Goal: Task Accomplishment & Management: Complete application form

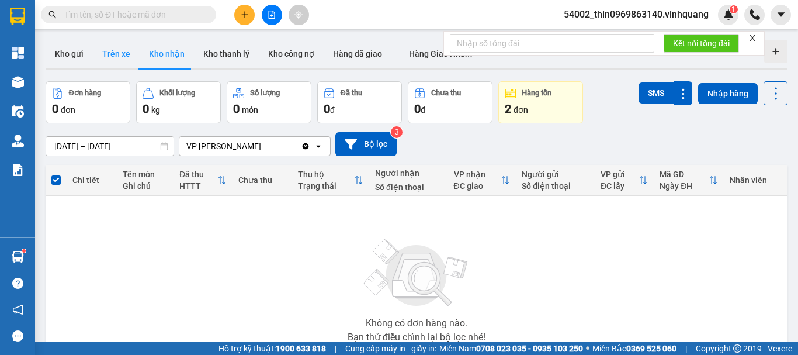
click at [116, 52] on button "Trên xe" at bounding box center [116, 54] width 47 height 28
type input "[DATE] – [DATE]"
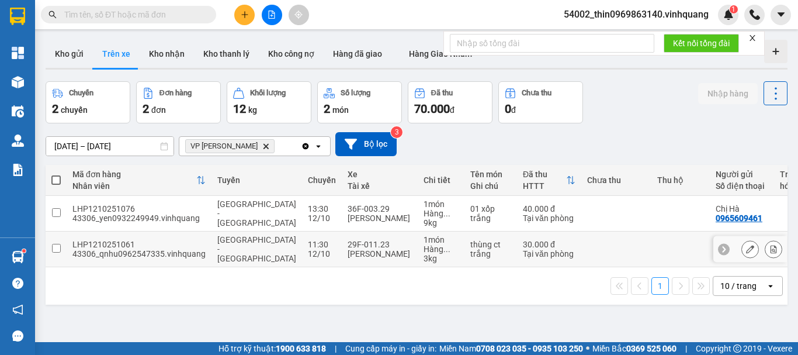
click at [53, 248] on input "checkbox" at bounding box center [56, 248] width 9 height 9
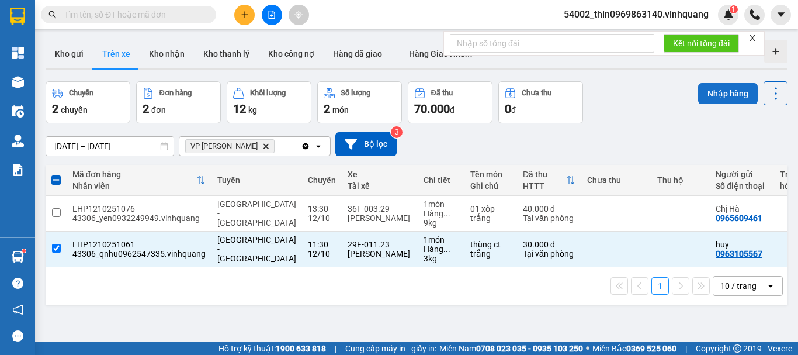
click at [717, 95] on button "Nhập hàng" at bounding box center [728, 93] width 60 height 21
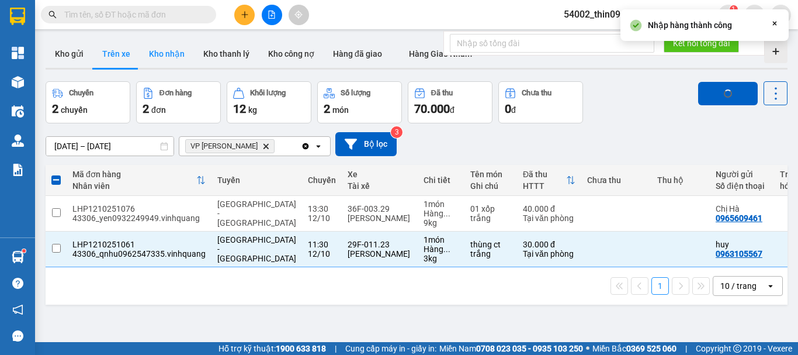
checkbox input "false"
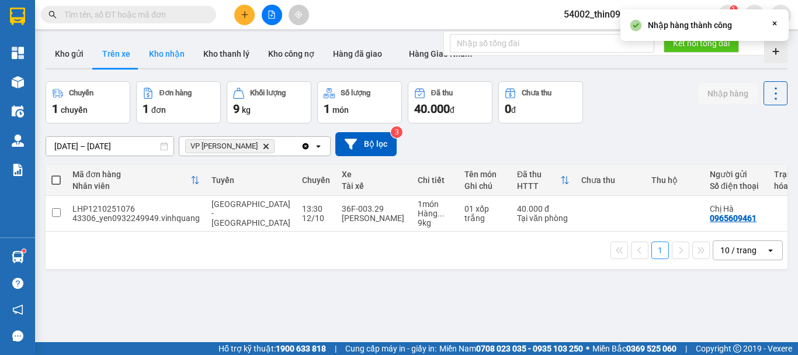
click at [176, 55] on button "Kho nhận" at bounding box center [167, 54] width 54 height 28
type input "[DATE] – [DATE]"
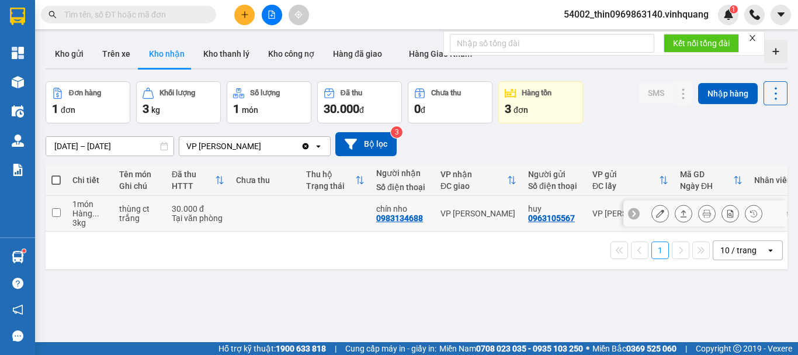
click at [398, 213] on div "0983134688" at bounding box center [399, 217] width 47 height 9
copy div "0983134688"
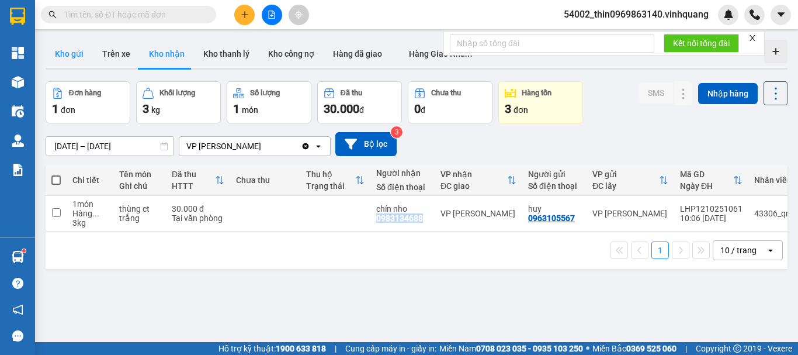
click at [64, 49] on button "Kho gửi" at bounding box center [69, 54] width 47 height 28
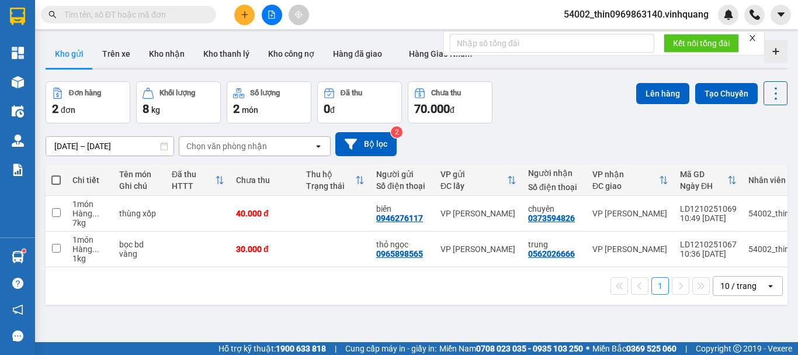
click at [57, 177] on span at bounding box center [55, 179] width 9 height 9
click at [56, 174] on input "checkbox" at bounding box center [56, 174] width 0 height 0
checkbox input "true"
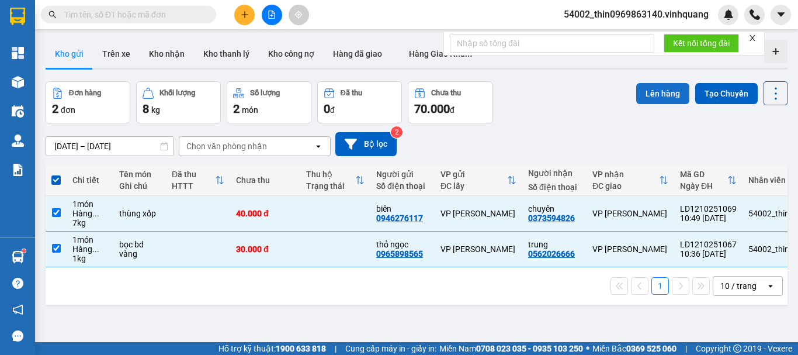
click at [652, 91] on button "Lên hàng" at bounding box center [662, 93] width 53 height 21
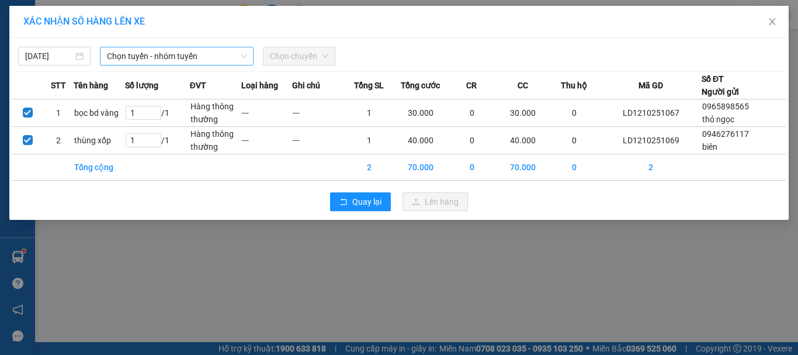
click at [200, 59] on span "Chọn tuyến - nhóm tuyến" at bounding box center [177, 56] width 140 height 18
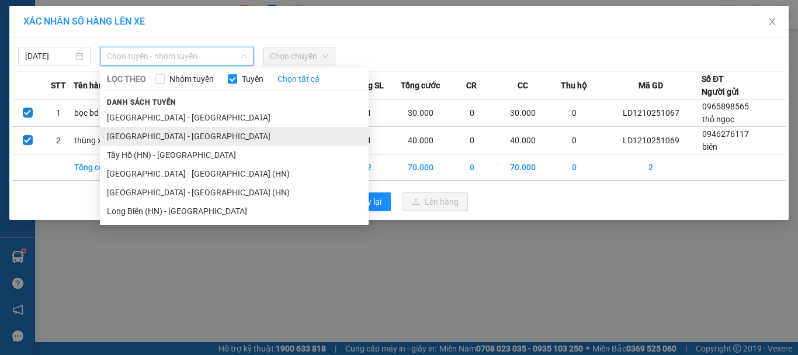
click at [127, 134] on li "[GEOGRAPHIC_DATA] - [GEOGRAPHIC_DATA]" at bounding box center [234, 136] width 269 height 19
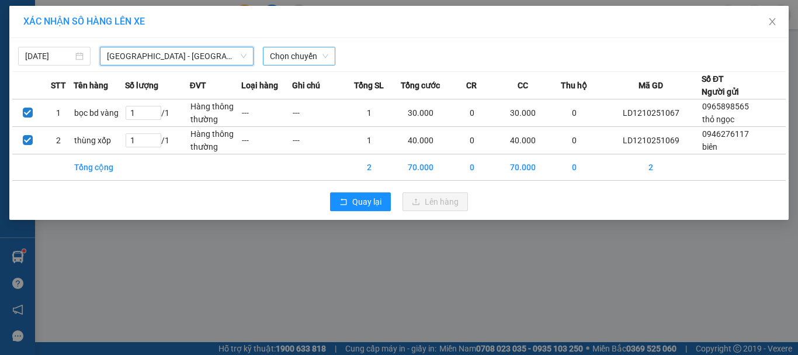
click at [290, 61] on span "Chọn chuyến" at bounding box center [299, 56] width 58 height 18
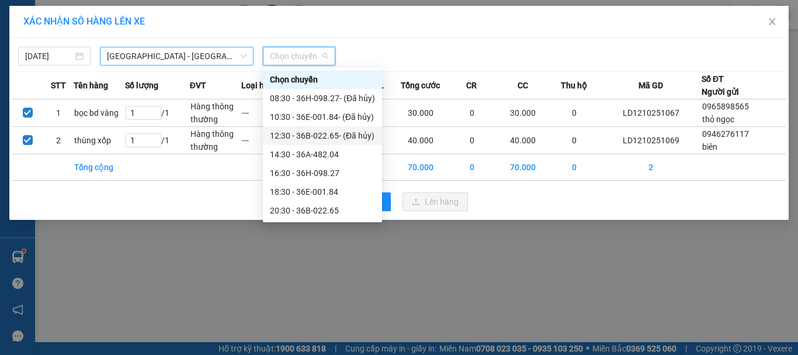
click at [127, 54] on span "[GEOGRAPHIC_DATA] - [GEOGRAPHIC_DATA]" at bounding box center [177, 56] width 140 height 18
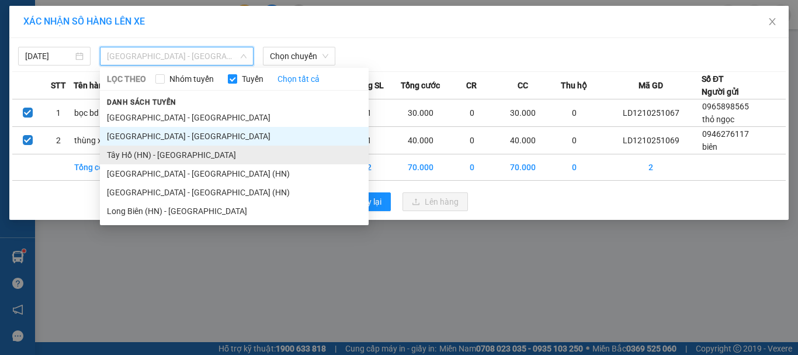
click at [129, 150] on li "Tây Hồ (HN) - [GEOGRAPHIC_DATA]" at bounding box center [234, 154] width 269 height 19
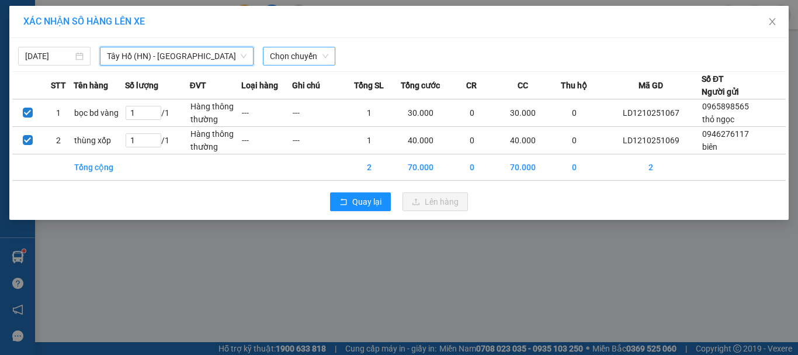
click at [290, 63] on span "Chọn chuyến" at bounding box center [299, 56] width 58 height 18
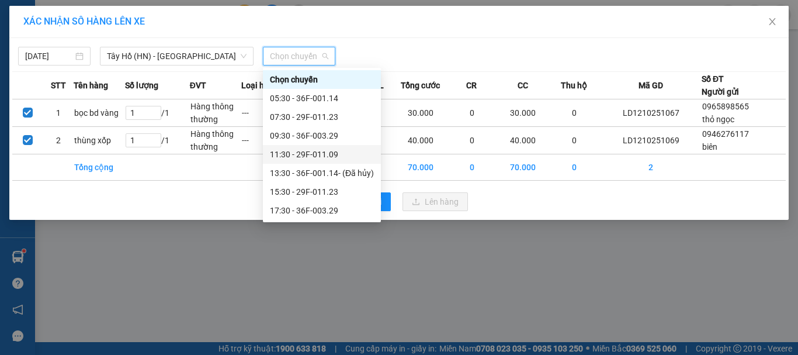
click at [304, 151] on div "11:30 - 29F-011.09" at bounding box center [322, 154] width 104 height 13
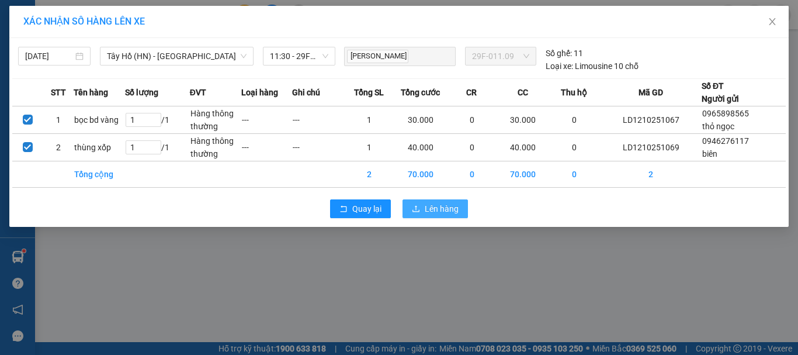
click at [438, 206] on span "Lên hàng" at bounding box center [442, 208] width 34 height 13
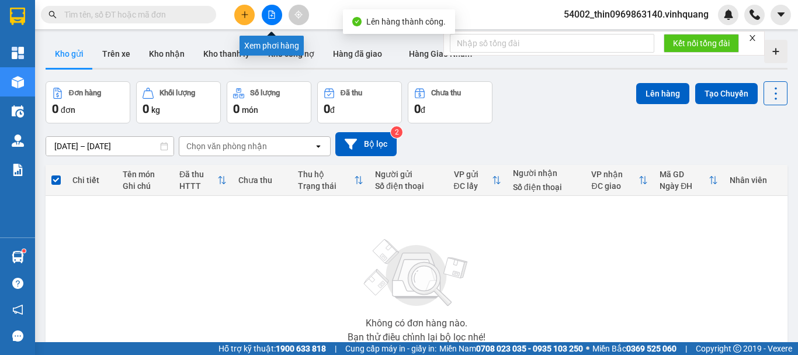
click at [269, 16] on icon "file-add" at bounding box center [272, 15] width 6 height 8
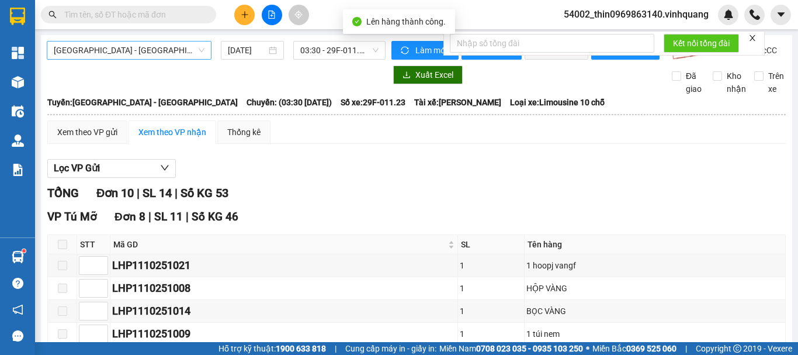
drag, startPoint x: 147, startPoint y: 45, endPoint x: 140, endPoint y: 59, distance: 15.4
click at [143, 53] on span "[GEOGRAPHIC_DATA] - [GEOGRAPHIC_DATA]" at bounding box center [129, 50] width 151 height 18
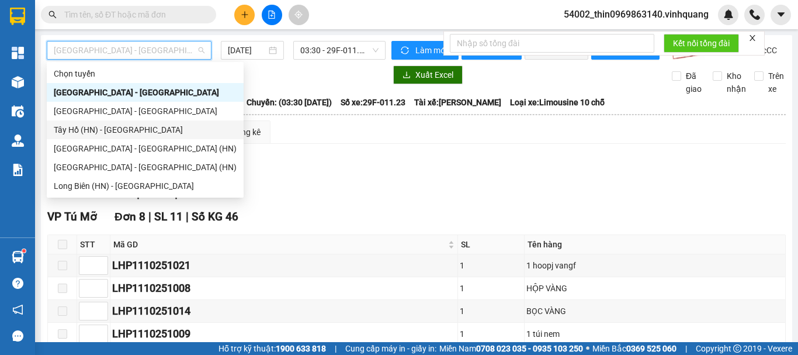
click at [65, 131] on div "Tây Hồ (HN) - [GEOGRAPHIC_DATA]" at bounding box center [145, 129] width 183 height 13
type input "[DATE]"
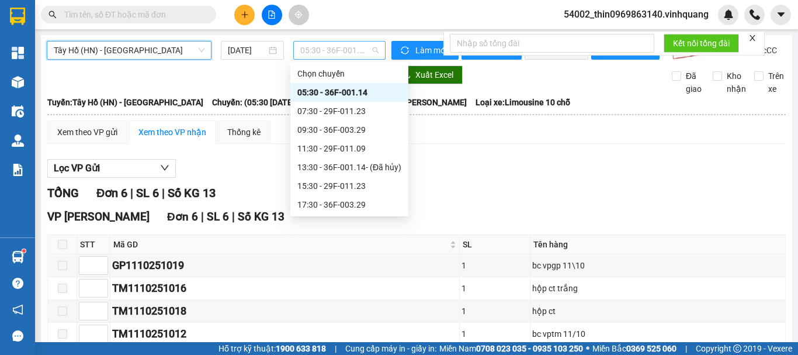
click at [351, 51] on span "05:30 - 36F-001.14" at bounding box center [339, 50] width 78 height 18
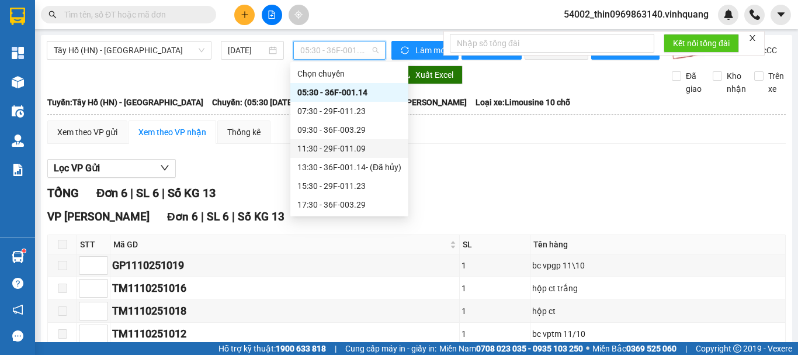
click at [327, 145] on div "11:30 - 29F-011.09" at bounding box center [349, 148] width 104 height 13
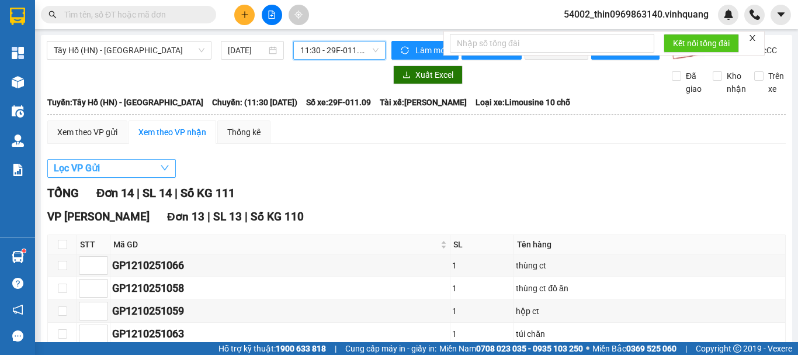
click at [124, 178] on button "Lọc VP Gửi" at bounding box center [111, 168] width 129 height 19
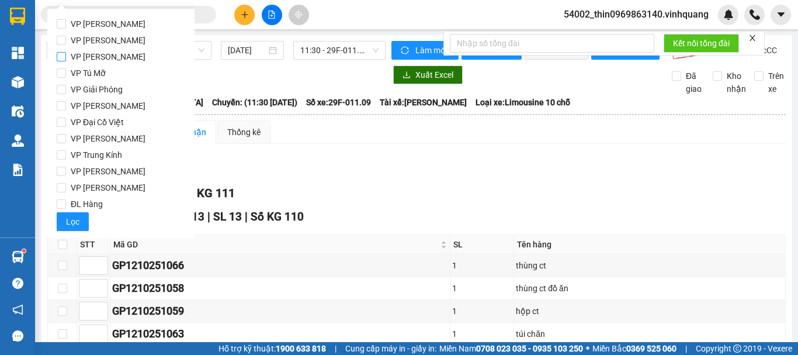
click at [61, 56] on input "VP [PERSON_NAME]" at bounding box center [61, 56] width 9 height 9
checkbox input "true"
click at [67, 219] on span "Lọc" at bounding box center [72, 221] width 13 height 13
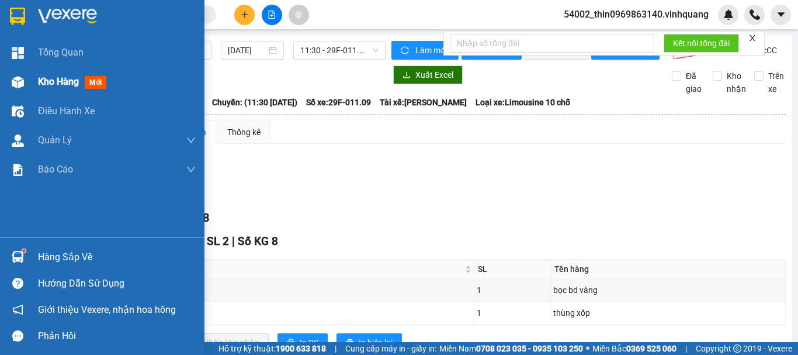
click at [46, 79] on span "Kho hàng" at bounding box center [58, 81] width 41 height 11
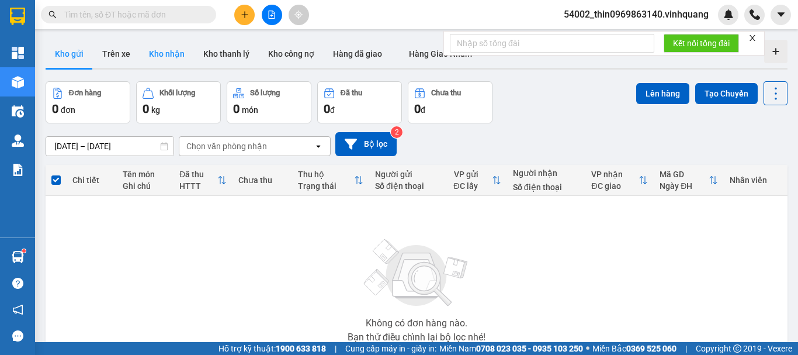
click at [169, 55] on button "Kho nhận" at bounding box center [167, 54] width 54 height 28
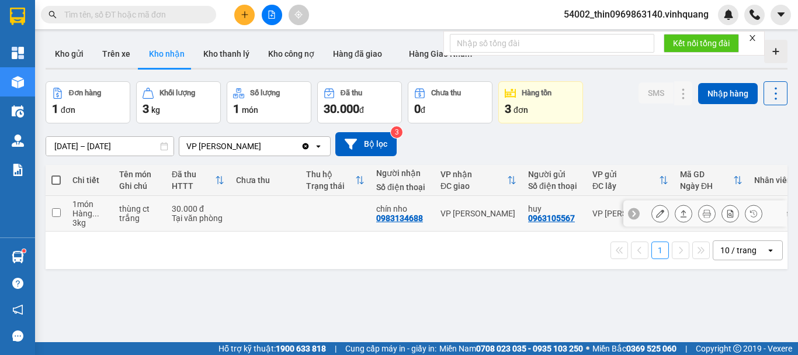
click at [53, 216] on input "checkbox" at bounding box center [56, 212] width 9 height 9
checkbox input "true"
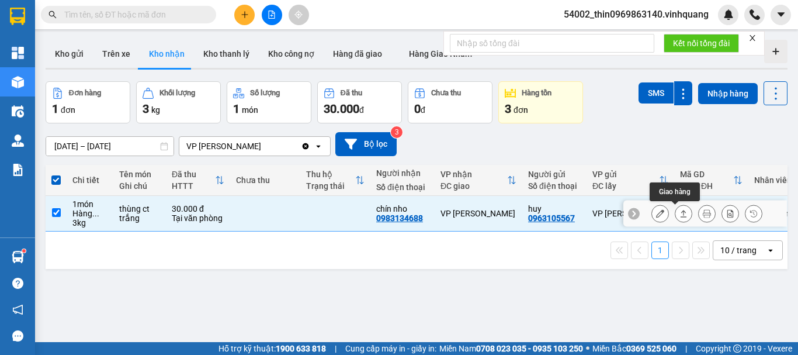
click at [679, 214] on icon at bounding box center [683, 213] width 8 height 8
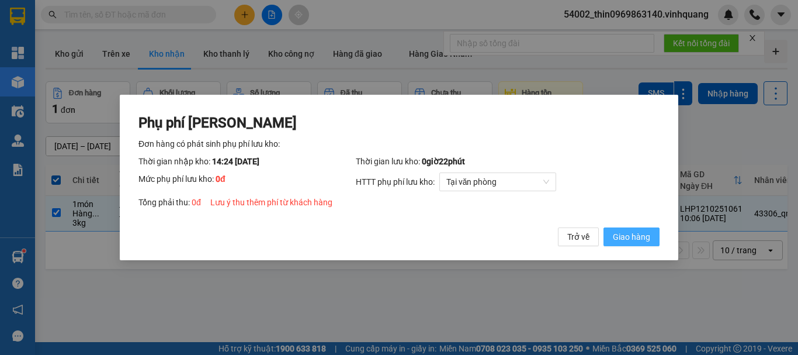
click at [628, 233] on span "Giao hàng" at bounding box center [631, 236] width 37 height 13
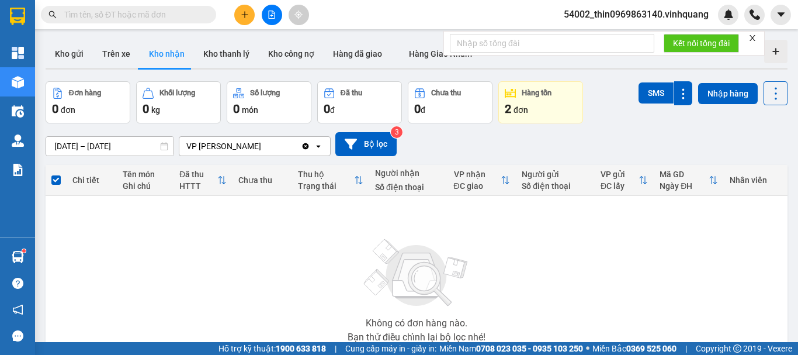
click at [247, 15] on icon "plus" at bounding box center [244, 14] width 6 height 1
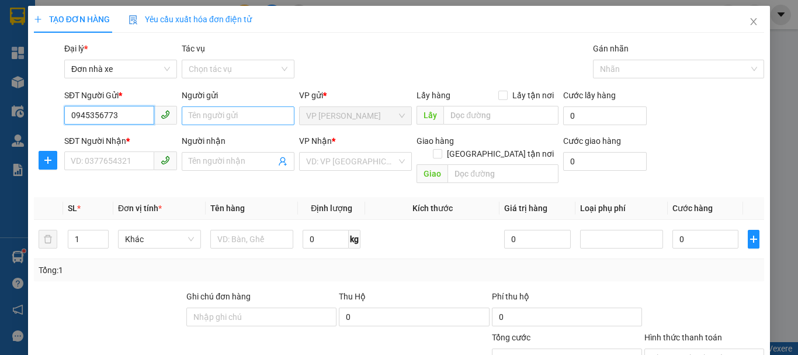
type input "0945356773"
click at [240, 115] on input "Người gửi" at bounding box center [238, 115] width 113 height 19
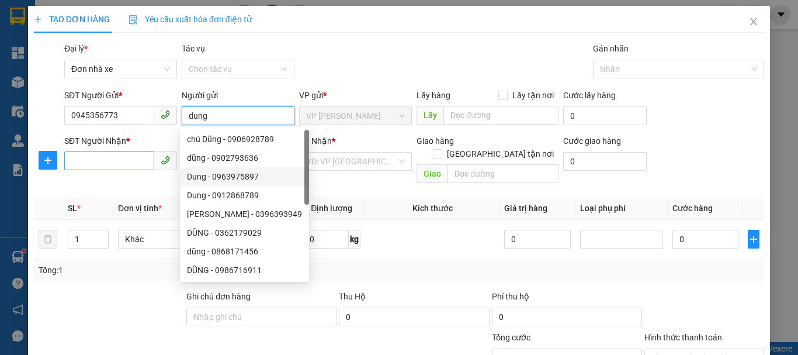
type input "dung"
click at [124, 157] on input "SĐT Người Nhận *" at bounding box center [109, 160] width 90 height 19
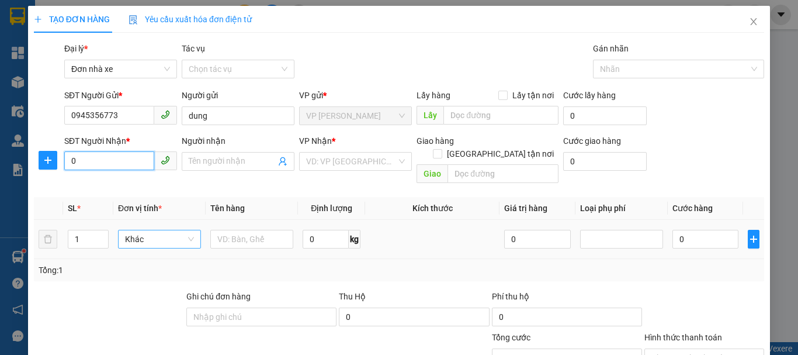
click at [157, 233] on span "Khác" at bounding box center [159, 239] width 69 height 18
type input "0"
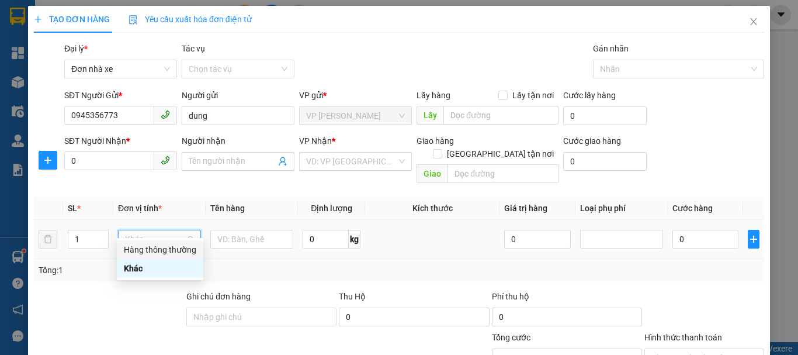
click at [157, 249] on div "Hàng thông thường" at bounding box center [160, 249] width 72 height 13
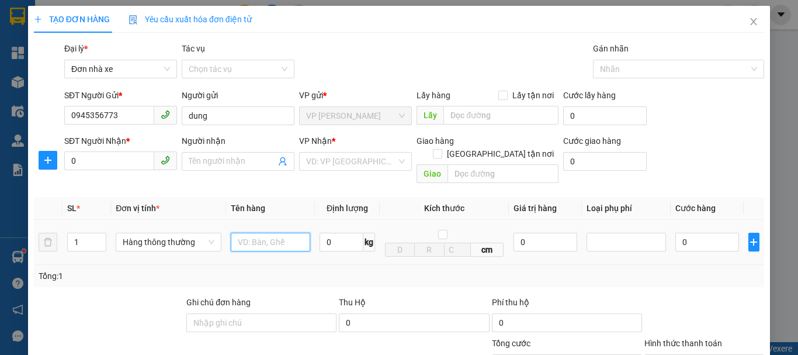
click at [233, 233] on input "text" at bounding box center [270, 242] width 79 height 19
type input "túi đỏ"
click at [344, 233] on input "0" at bounding box center [342, 242] width 44 height 19
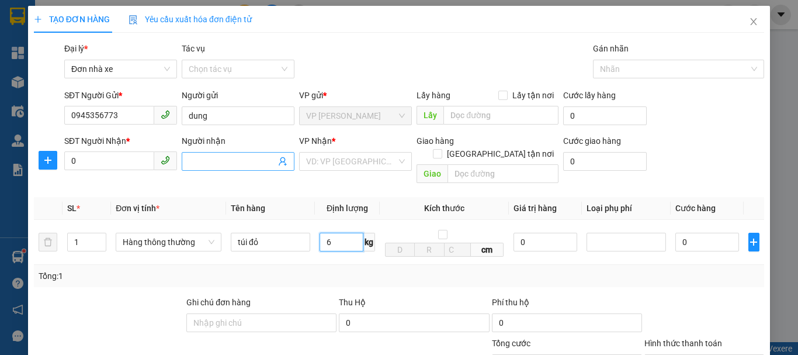
type input "6"
click at [231, 158] on input "Người nhận" at bounding box center [232, 161] width 87 height 13
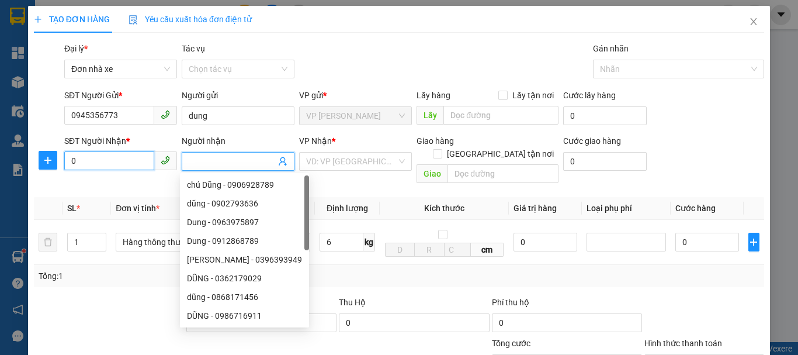
click at [87, 163] on input "0" at bounding box center [109, 160] width 90 height 19
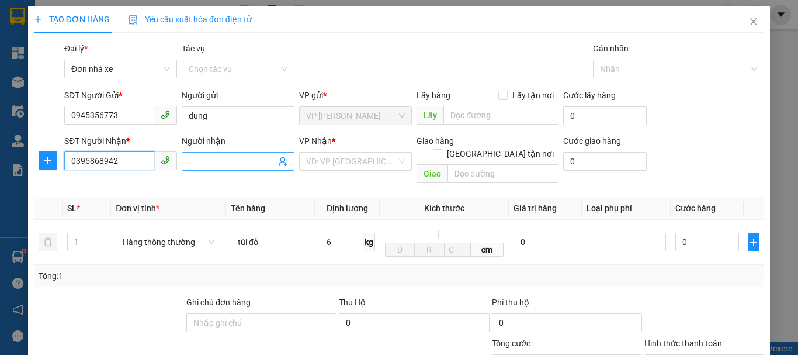
type input "0395868942"
click at [227, 165] on input "Người nhận" at bounding box center [232, 161] width 87 height 13
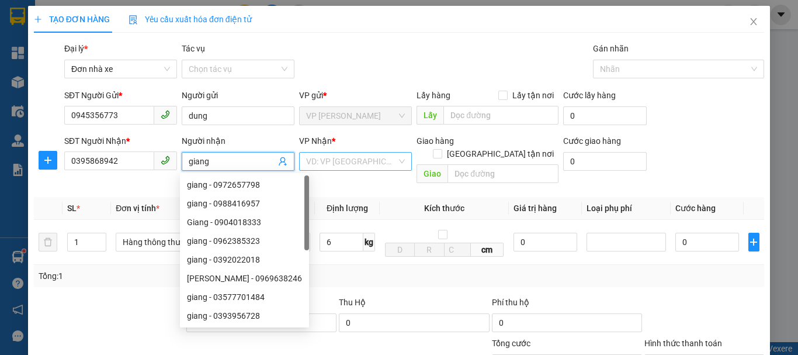
type input "giang"
click at [329, 165] on input "search" at bounding box center [351, 161] width 91 height 18
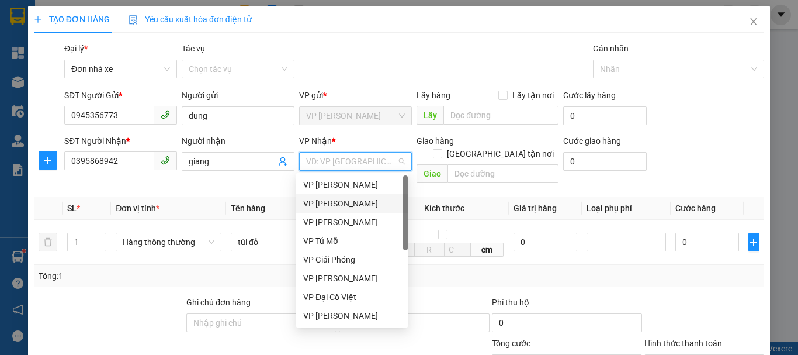
click at [352, 203] on div "VP [PERSON_NAME]" at bounding box center [352, 203] width 98 height 13
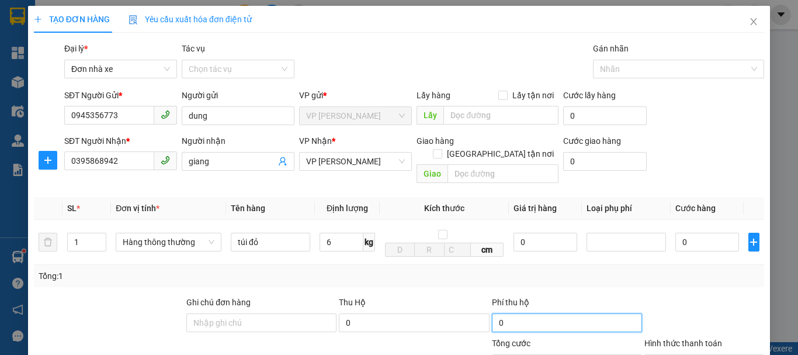
click at [550, 313] on input "0" at bounding box center [567, 322] width 150 height 19
click at [597, 233] on div at bounding box center [626, 242] width 79 height 19
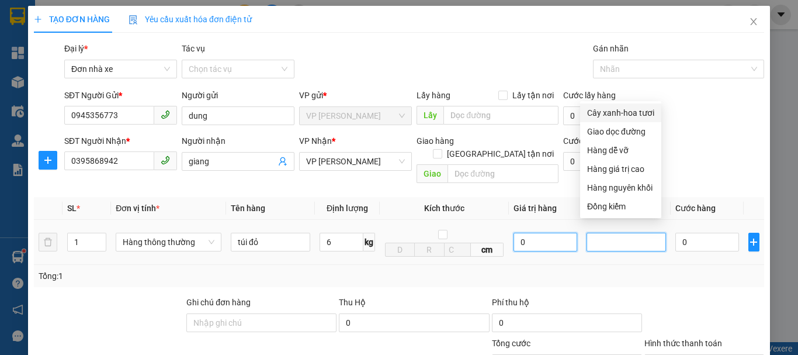
click at [547, 233] on input "0" at bounding box center [546, 242] width 64 height 19
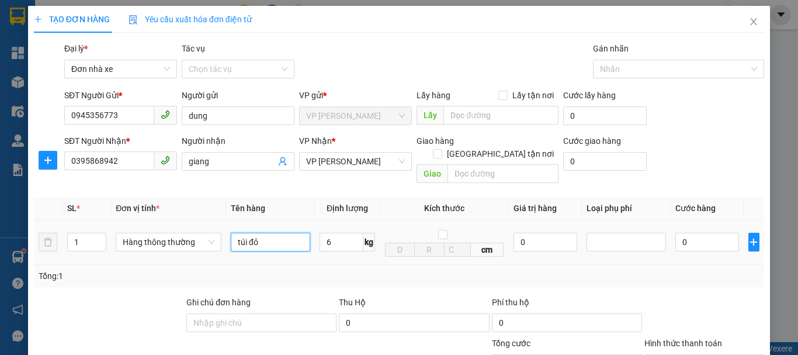
click at [279, 233] on input "túi đỏ" at bounding box center [270, 242] width 79 height 19
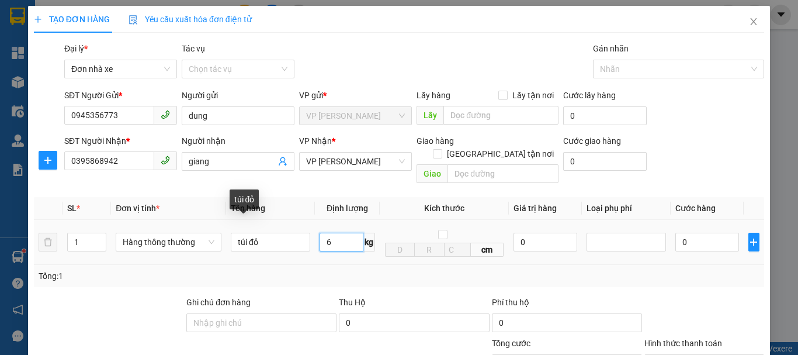
click at [332, 233] on input "6" at bounding box center [342, 242] width 44 height 19
type input "40.000"
click at [332, 233] on input "text" at bounding box center [342, 242] width 44 height 19
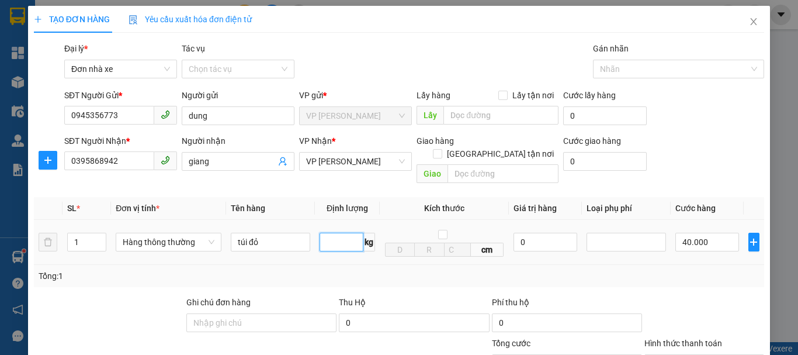
click at [332, 233] on input "text" at bounding box center [342, 242] width 44 height 19
type input "6"
click at [600, 235] on div at bounding box center [626, 242] width 74 height 14
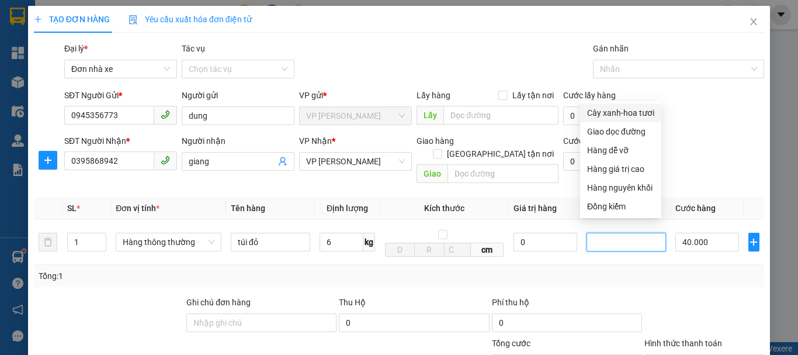
scroll to position [167, 0]
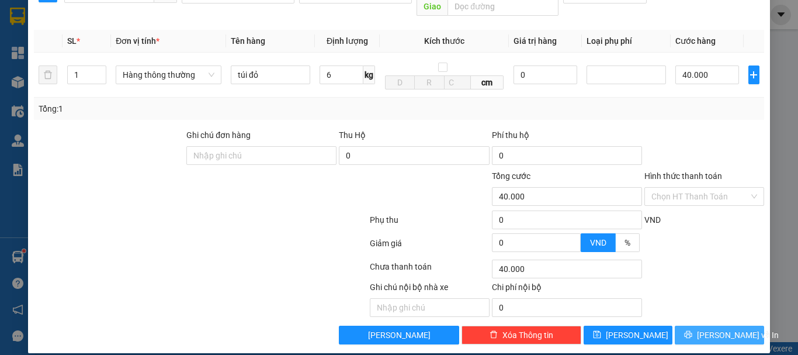
click at [727, 328] on span "[PERSON_NAME] và In" at bounding box center [738, 334] width 82 height 13
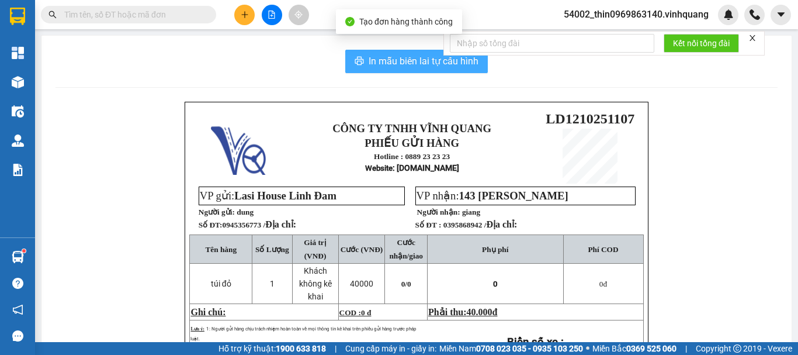
click at [384, 54] on span "In mẫu biên lai tự cấu hình" at bounding box center [424, 61] width 110 height 15
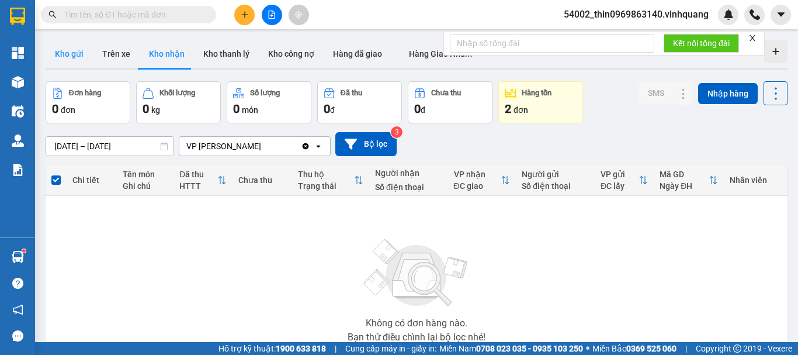
click at [64, 57] on button "Kho gửi" at bounding box center [69, 54] width 47 height 28
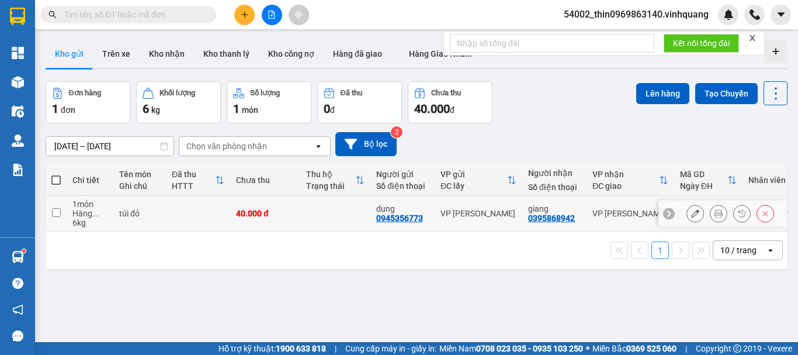
click at [61, 214] on td at bounding box center [56, 214] width 21 height 36
checkbox input "true"
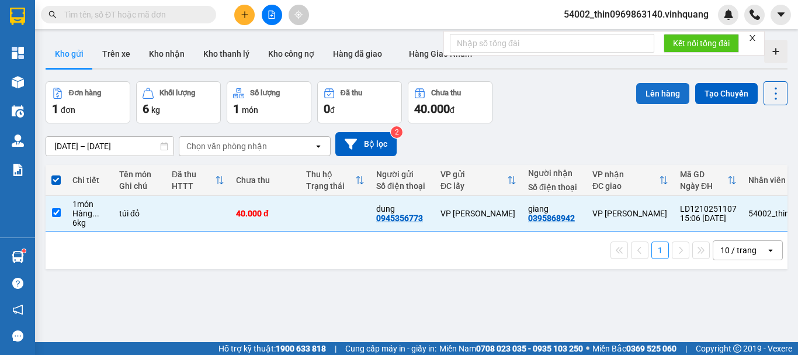
click at [646, 88] on button "Lên hàng" at bounding box center [662, 93] width 53 height 21
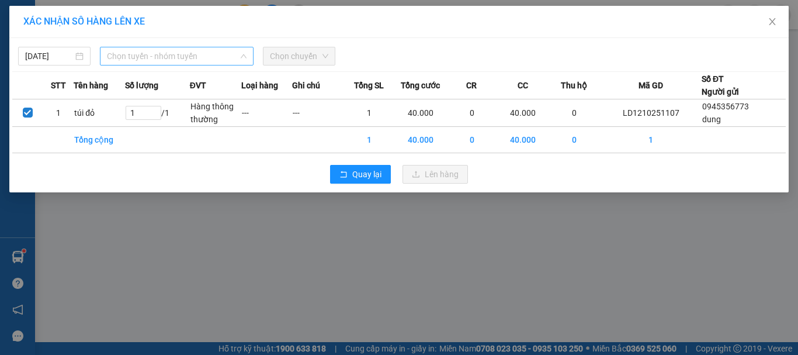
click at [136, 60] on span "Chọn tuyến - nhóm tuyến" at bounding box center [177, 56] width 140 height 18
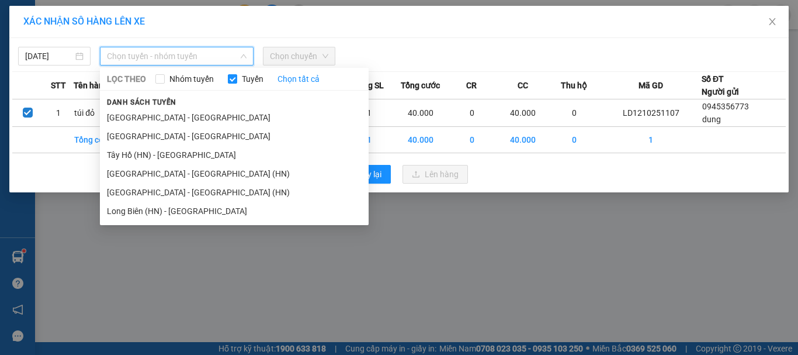
drag, startPoint x: 141, startPoint y: 141, endPoint x: 228, endPoint y: 99, distance: 96.4
click at [144, 139] on li "[GEOGRAPHIC_DATA] - [GEOGRAPHIC_DATA]" at bounding box center [234, 136] width 269 height 19
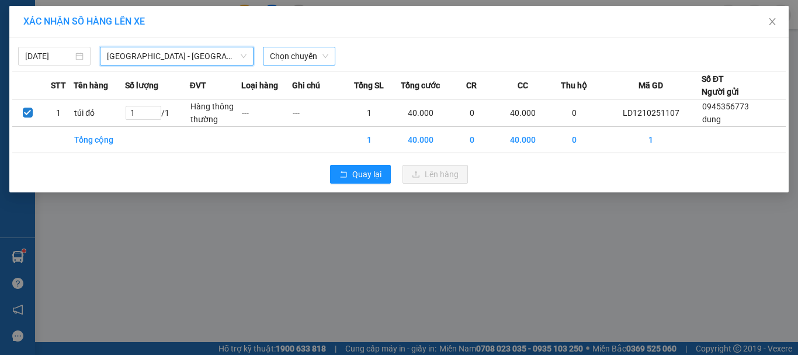
click at [297, 58] on span "Chọn chuyến" at bounding box center [299, 56] width 58 height 18
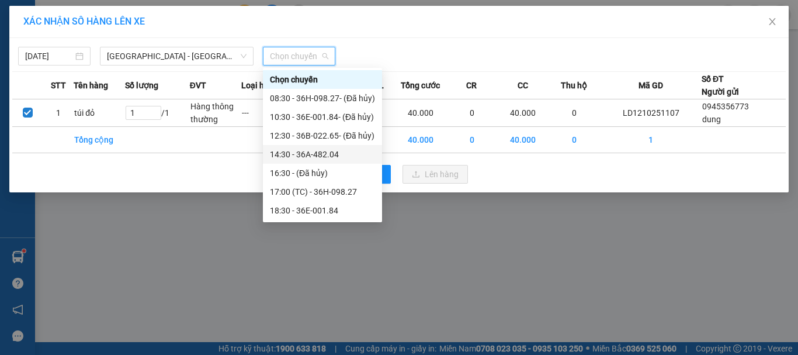
click at [315, 151] on div "14:30 - 36A-482.04" at bounding box center [322, 154] width 105 height 13
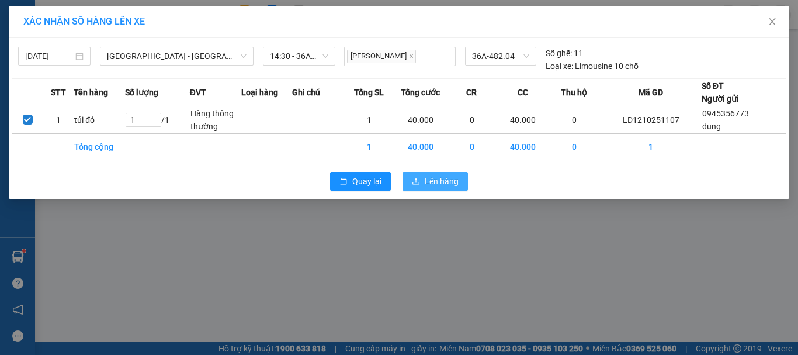
click at [436, 183] on span "Lên hàng" at bounding box center [442, 181] width 34 height 13
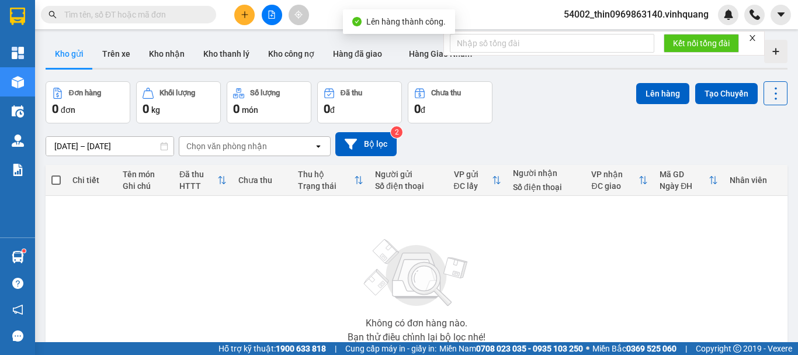
click at [259, 15] on div at bounding box center [272, 15] width 88 height 20
click at [275, 16] on icon "file-add" at bounding box center [272, 15] width 6 height 8
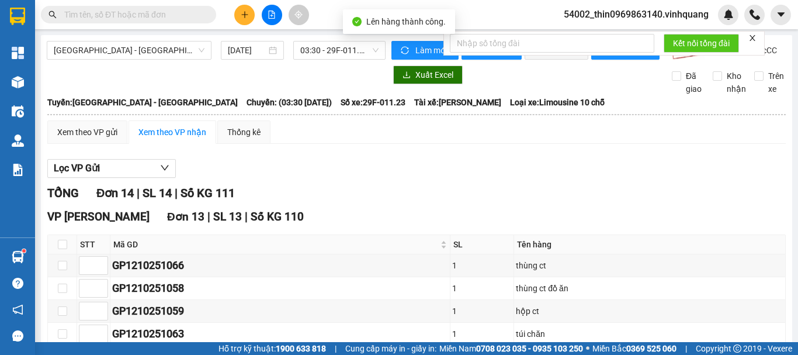
click at [133, 60] on div "[GEOGRAPHIC_DATA] - [GEOGRAPHIC_DATA] [DATE] 03:30 - 29F-011.23" at bounding box center [216, 50] width 339 height 19
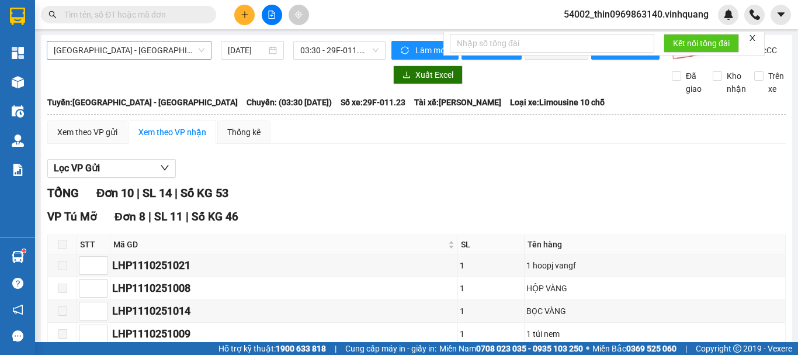
click at [132, 50] on span "[GEOGRAPHIC_DATA] - [GEOGRAPHIC_DATA]" at bounding box center [129, 50] width 151 height 18
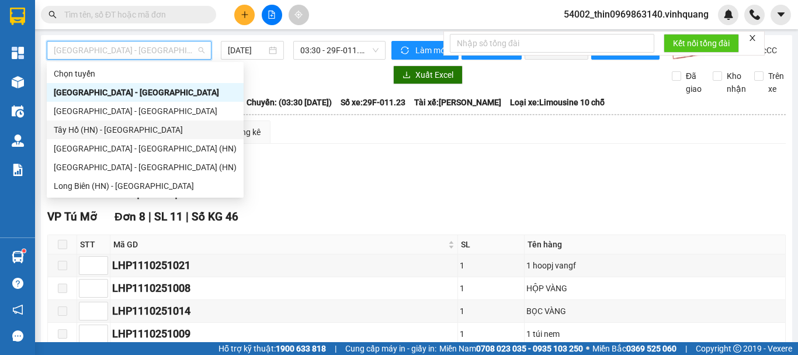
drag, startPoint x: 80, startPoint y: 132, endPoint x: 172, endPoint y: 84, distance: 104.3
click at [82, 129] on div "Tây Hồ (HN) - [GEOGRAPHIC_DATA]" at bounding box center [145, 129] width 183 height 13
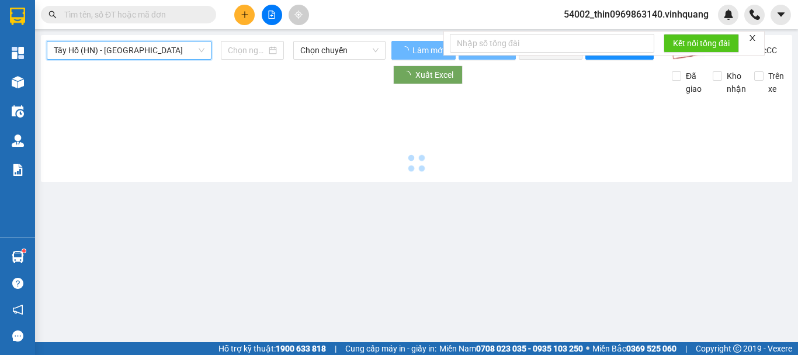
type input "[DATE]"
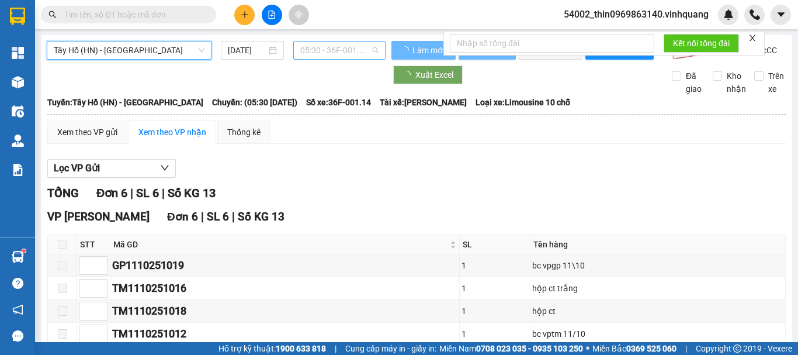
click at [317, 50] on span "05:30 - 36F-001.14" at bounding box center [339, 50] width 78 height 18
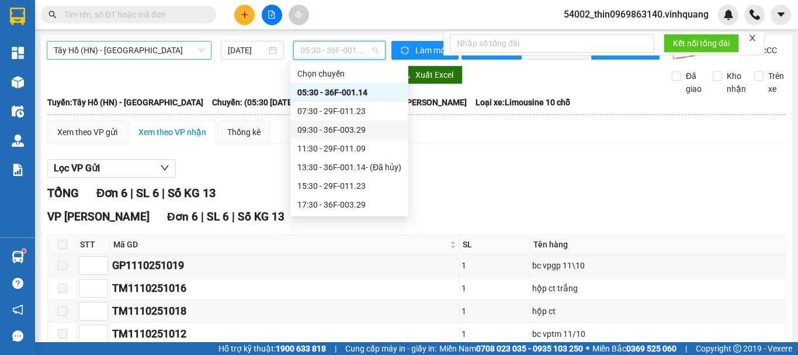
click at [153, 53] on span "Tây Hồ (HN) - [GEOGRAPHIC_DATA]" at bounding box center [129, 50] width 151 height 18
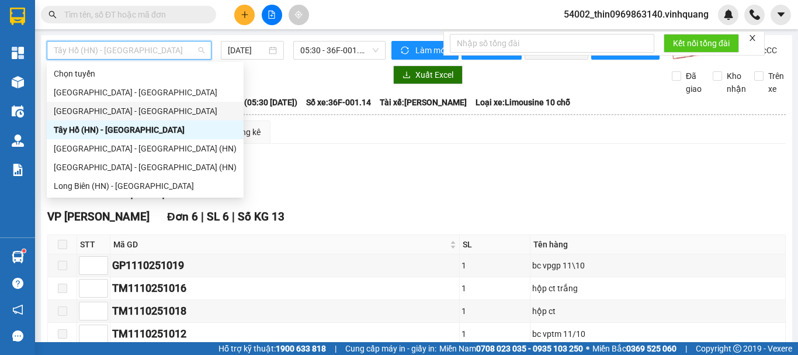
click at [71, 110] on div "[GEOGRAPHIC_DATA] - [GEOGRAPHIC_DATA]" at bounding box center [145, 111] width 183 height 13
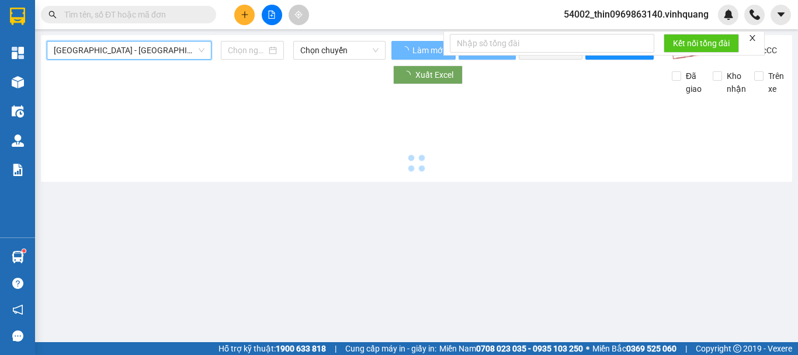
type input "[DATE]"
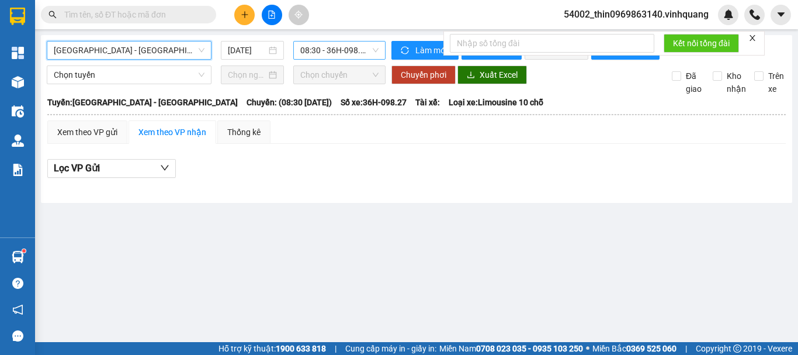
click at [321, 51] on span "08:30 - 36H-098.27 - (Đã hủy)" at bounding box center [339, 50] width 78 height 18
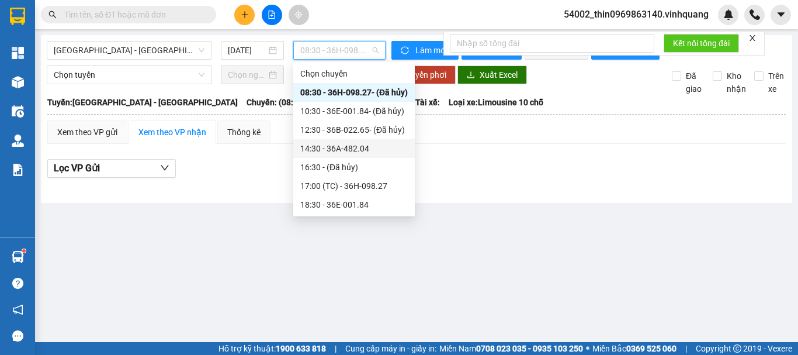
click at [314, 145] on div "14:30 - 36A-482.04" at bounding box center [353, 148] width 107 height 13
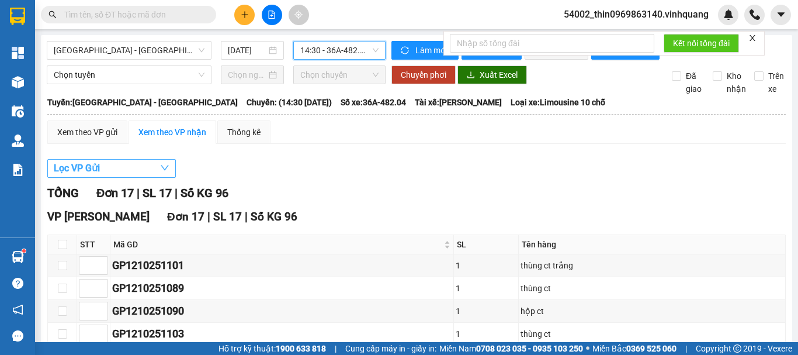
click at [124, 178] on button "Lọc VP Gửi" at bounding box center [111, 168] width 129 height 19
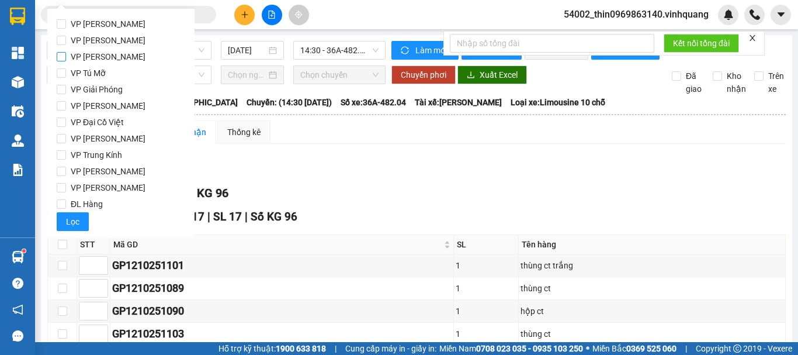
click at [79, 53] on span "VP [PERSON_NAME]" at bounding box center [108, 56] width 84 height 16
click at [66, 53] on input "VP [PERSON_NAME]" at bounding box center [61, 56] width 9 height 9
checkbox input "true"
click at [70, 226] on span "Lọc" at bounding box center [72, 221] width 13 height 13
